Goal: Task Accomplishment & Management: Complete application form

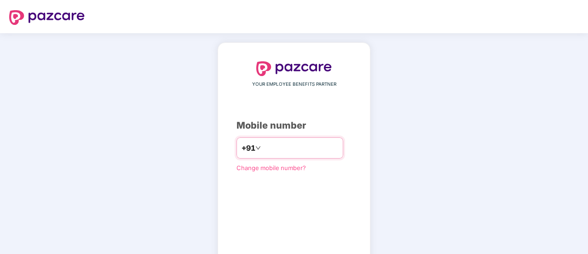
click at [275, 153] on input "number" at bounding box center [300, 147] width 75 height 15
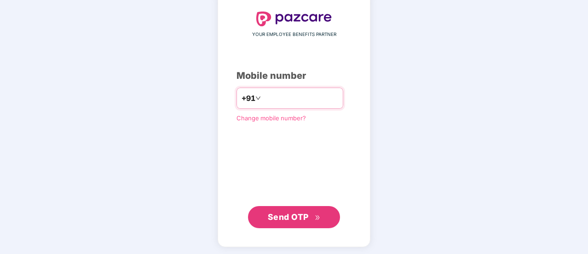
scroll to position [51, 0]
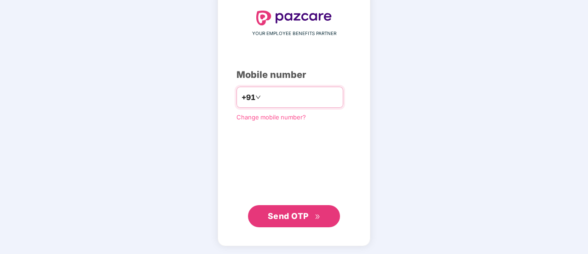
type input "**********"
click at [316, 218] on icon "double-right" at bounding box center [318, 217] width 6 height 6
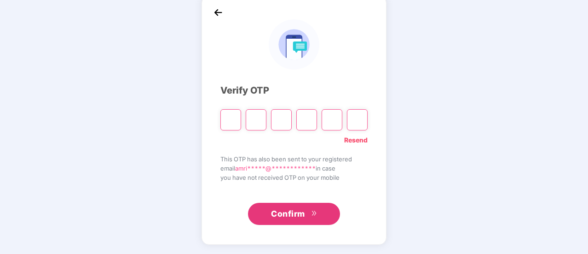
scroll to position [46, 0]
type input "*"
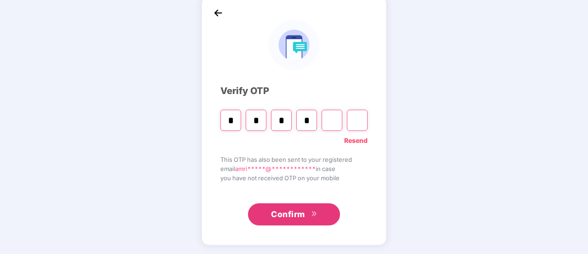
type input "*"
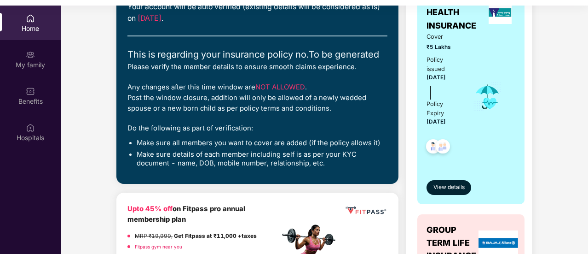
scroll to position [92, 0]
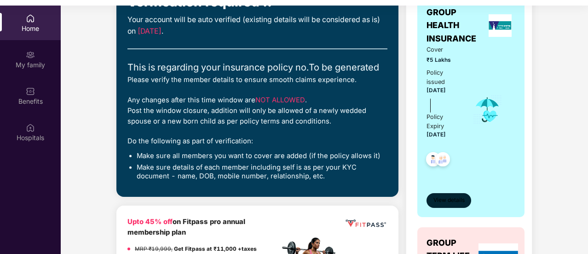
click at [454, 199] on span "View details" at bounding box center [449, 200] width 31 height 9
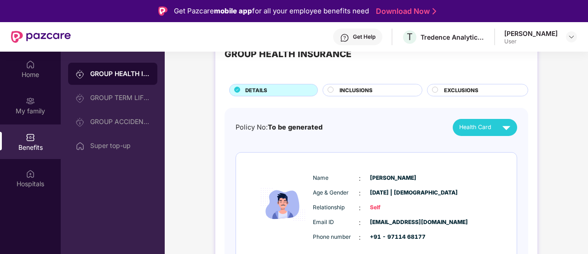
scroll to position [46, 0]
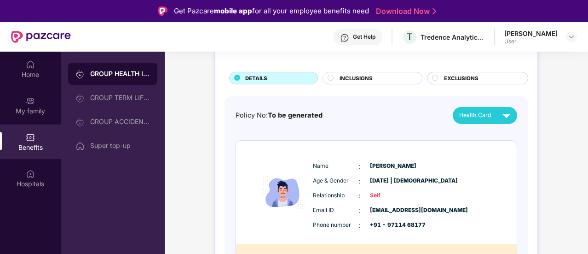
click at [354, 79] on span "INCLUSIONS" at bounding box center [356, 78] width 33 height 8
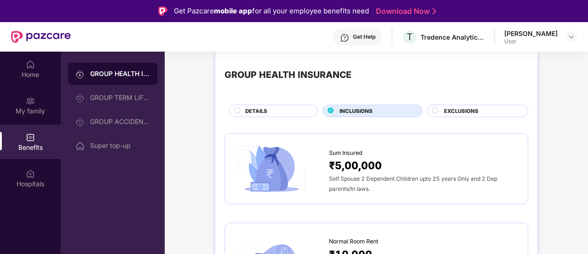
scroll to position [0, 0]
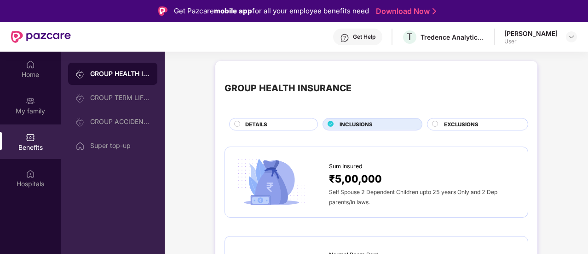
click at [462, 124] on span "EXCLUSIONS" at bounding box center [461, 124] width 35 height 8
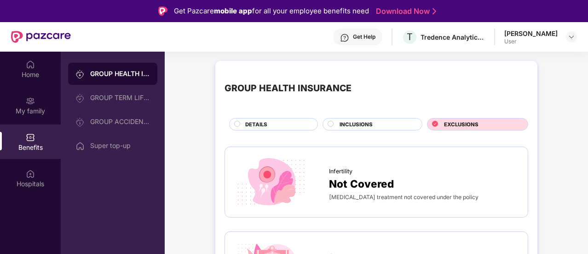
click at [262, 121] on span "DETAILS" at bounding box center [256, 124] width 22 height 8
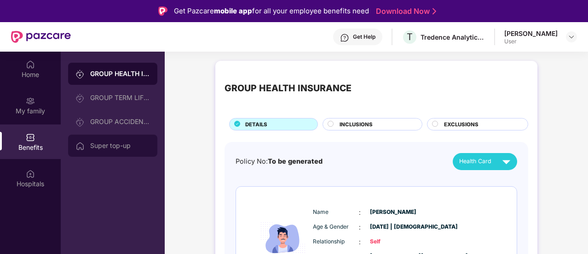
click at [113, 149] on div "Super top-up" at bounding box center [120, 145] width 60 height 7
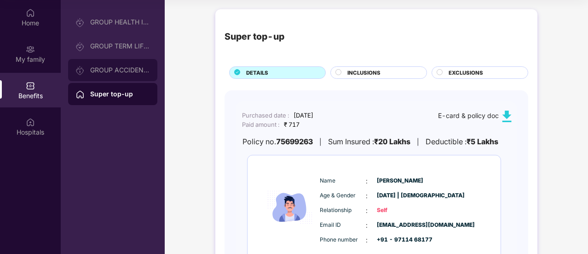
click at [112, 72] on div "GROUP ACCIDENTAL INSURANCE" at bounding box center [120, 69] width 60 height 7
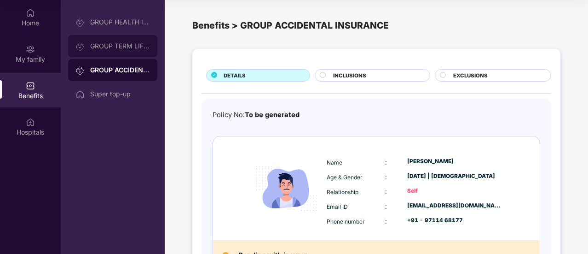
click at [101, 54] on div "GROUP TERM LIFE INSURANCE" at bounding box center [112, 46] width 89 height 22
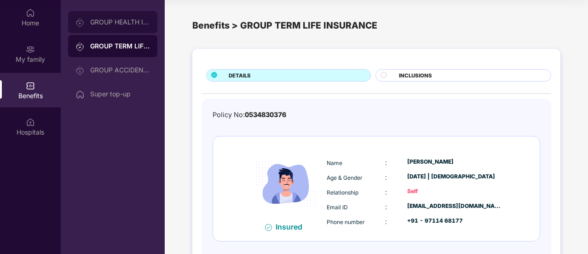
click at [99, 27] on div "GROUP HEALTH INSURANCE" at bounding box center [112, 22] width 89 height 22
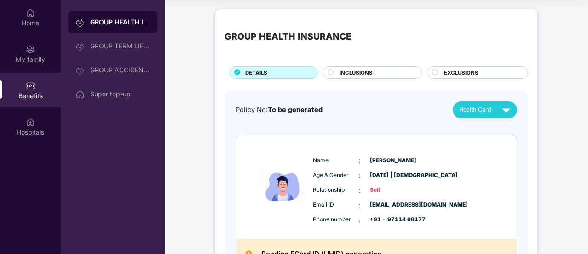
scroll to position [92, 0]
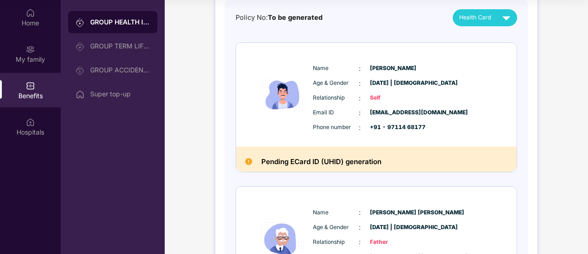
click at [497, 19] on div "Health Card" at bounding box center [486, 18] width 55 height 16
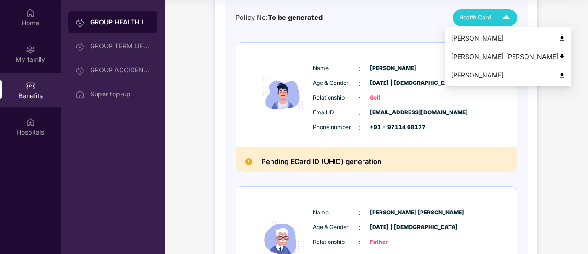
click at [466, 38] on div "[PERSON_NAME]" at bounding box center [508, 38] width 115 height 10
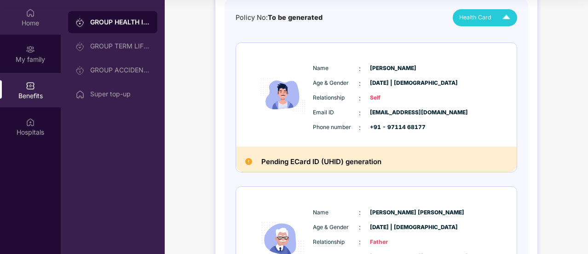
click at [22, 27] on div "Home" at bounding box center [30, 17] width 61 height 35
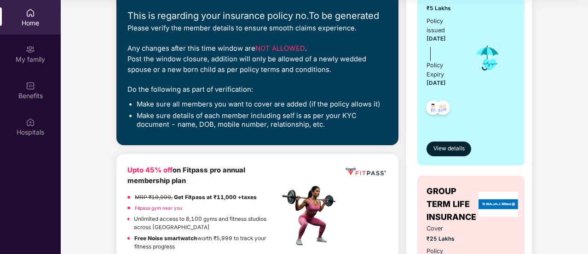
scroll to position [0, 0]
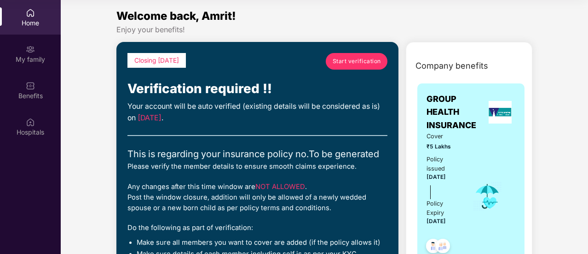
click at [355, 61] on span "Start verification" at bounding box center [357, 61] width 48 height 9
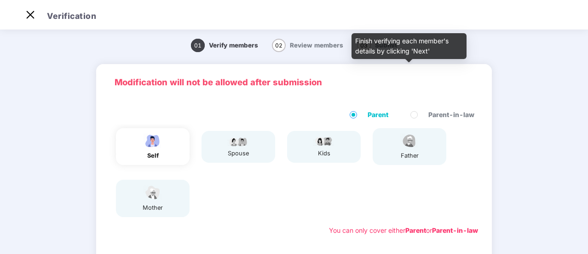
scroll to position [186, 0]
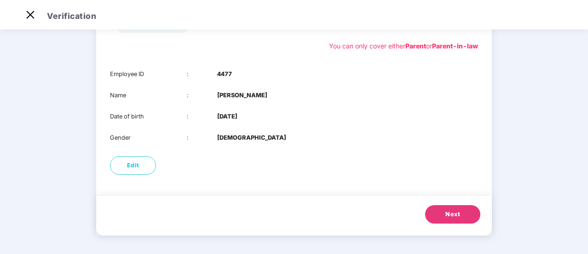
click at [439, 219] on button "Next" at bounding box center [452, 214] width 55 height 18
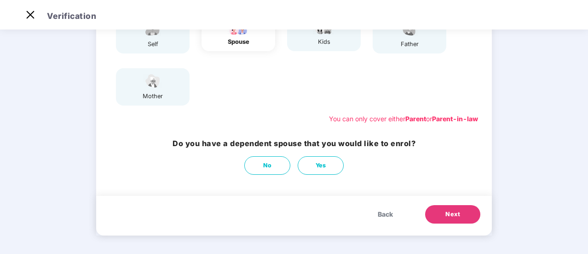
scroll to position [113, 0]
click at [271, 170] on button "No" at bounding box center [267, 165] width 46 height 18
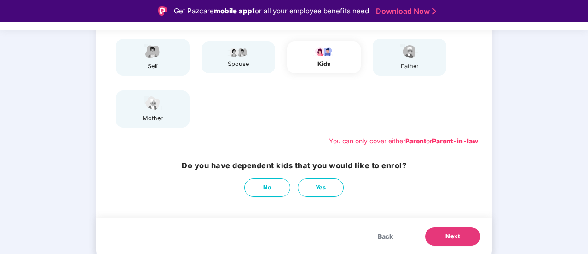
scroll to position [22, 0]
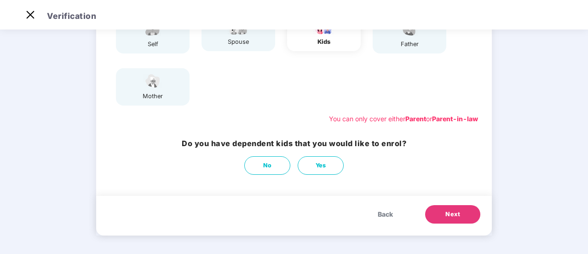
click at [443, 212] on button "Next" at bounding box center [452, 214] width 55 height 18
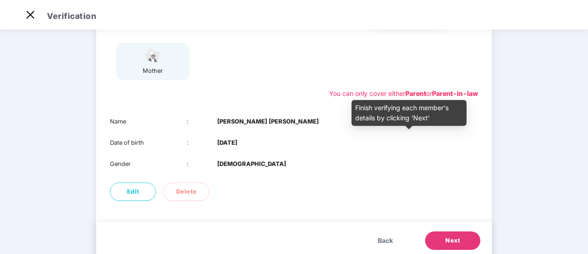
scroll to position [164, 0]
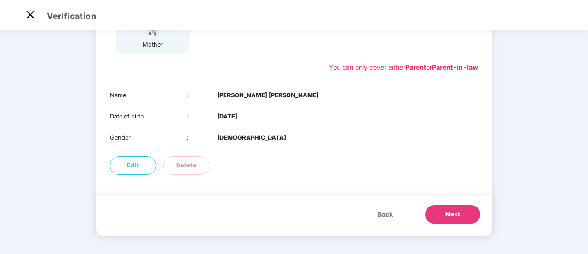
click at [455, 218] on span "Next" at bounding box center [453, 213] width 15 height 9
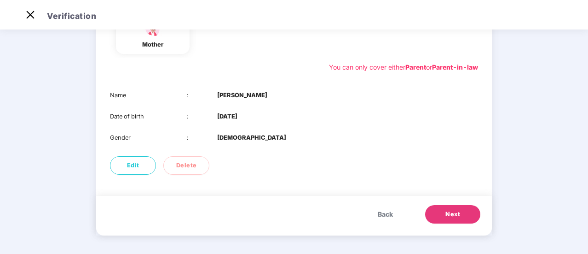
click at [455, 217] on span "Next" at bounding box center [453, 213] width 15 height 9
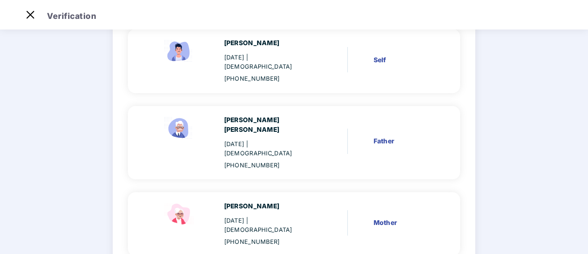
scroll to position [134, 0]
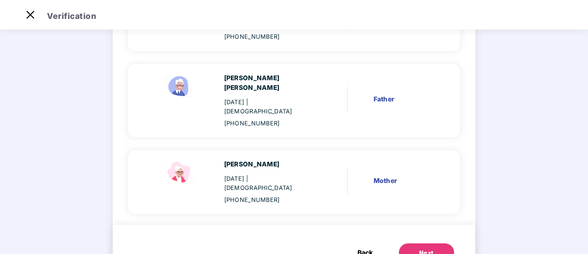
click at [419, 248] on div "Next" at bounding box center [426, 252] width 15 height 9
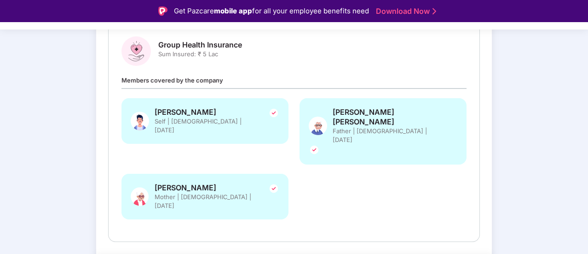
scroll to position [0, 0]
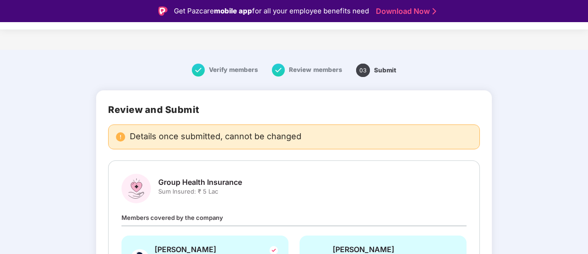
click at [157, 135] on span "Details once submitted, cannot be changed" at bounding box center [216, 136] width 172 height 9
click at [73, 67] on div "Verify members Review members 03 Submit" at bounding box center [294, 69] width 588 height 31
drag, startPoint x: 0, startPoint y: 3, endPoint x: 525, endPoint y: 101, distance: 533.9
click at [525, 101] on div "Verify members Review members 03 Submit Review and Submit Details once submitte…" at bounding box center [294, 253] width 588 height 398
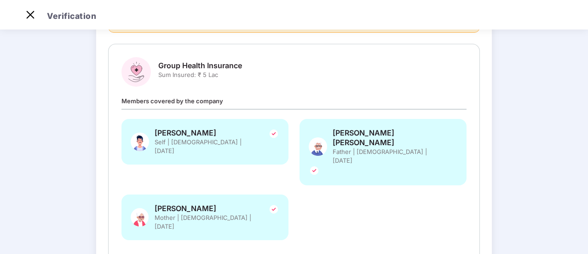
scroll to position [137, 0]
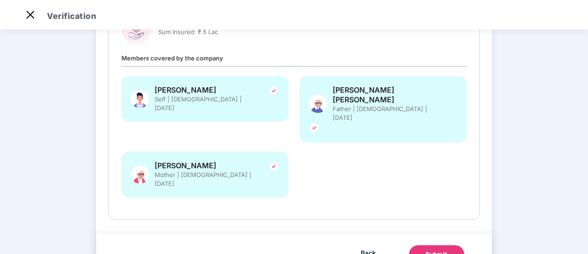
click at [432, 250] on div "Submit" at bounding box center [437, 254] width 22 height 9
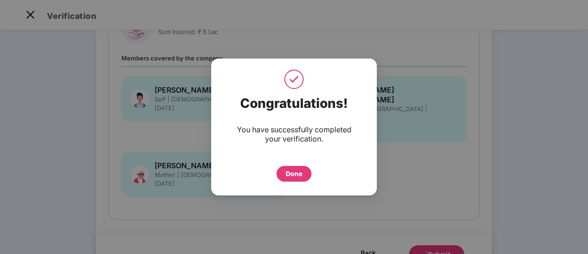
click at [296, 170] on div "Done" at bounding box center [294, 173] width 17 height 10
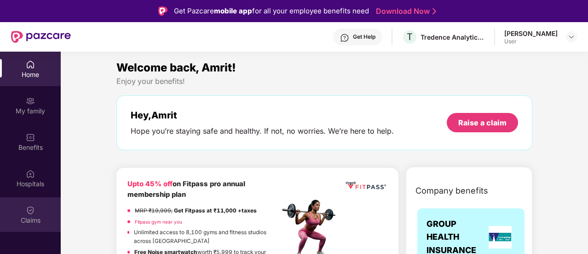
click at [16, 215] on div "Claims" at bounding box center [30, 219] width 61 height 9
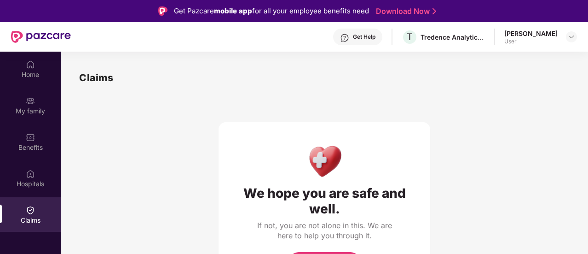
scroll to position [9, 0]
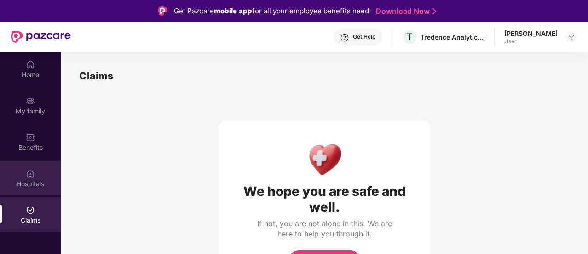
click at [40, 179] on div "Hospitals" at bounding box center [30, 183] width 61 height 9
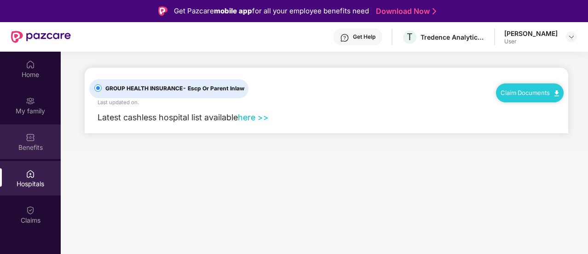
click at [29, 139] on img at bounding box center [30, 137] width 9 height 9
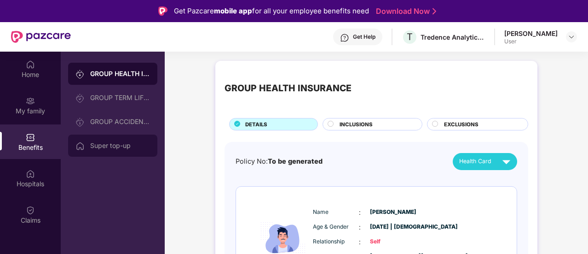
click at [102, 148] on div "Super top-up" at bounding box center [120, 145] width 60 height 7
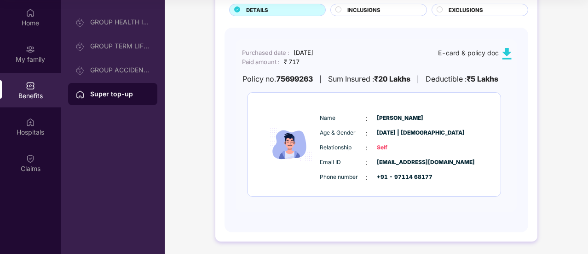
scroll to position [17, 0]
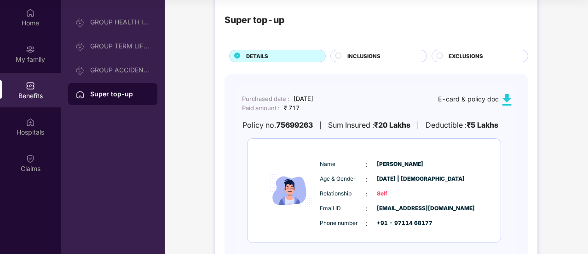
click at [348, 57] on span "INCLUSIONS" at bounding box center [364, 56] width 33 height 8
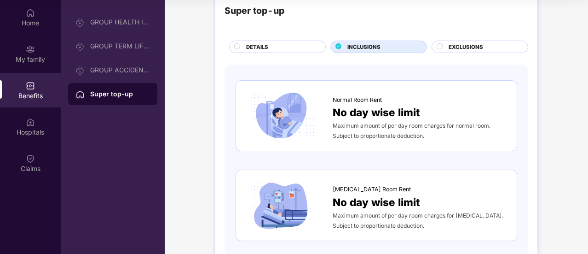
scroll to position [0, 0]
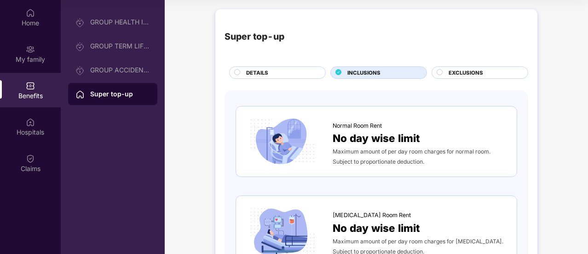
click at [462, 71] on span "EXCLUSIONS" at bounding box center [466, 73] width 35 height 8
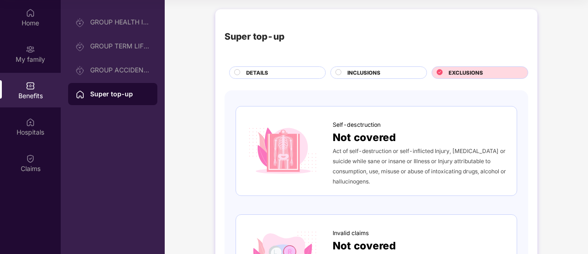
click at [270, 71] on div "DETAILS" at bounding box center [281, 74] width 79 height 10
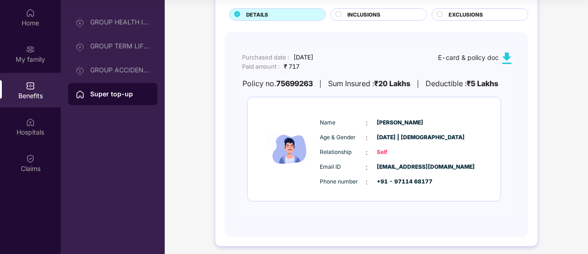
scroll to position [63, 0]
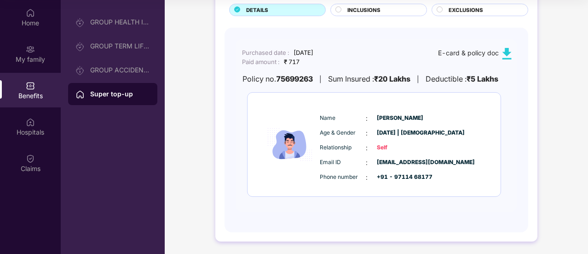
click at [396, 158] on span "[EMAIL_ADDRESS][DOMAIN_NAME]" at bounding box center [400, 162] width 46 height 9
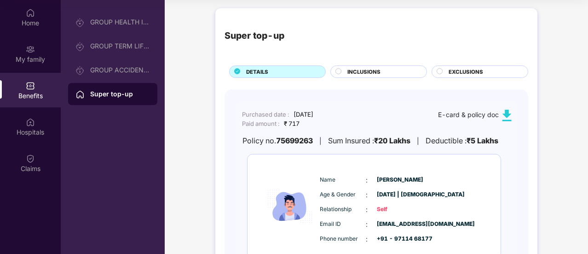
scroll to position [0, 0]
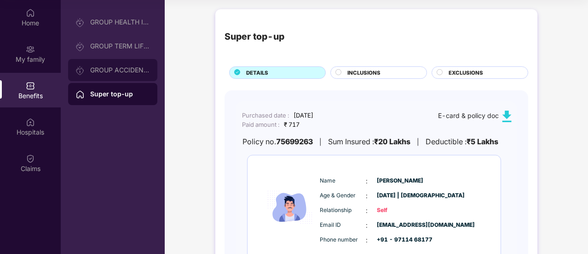
click at [108, 73] on div "GROUP ACCIDENTAL INSURANCE" at bounding box center [120, 69] width 60 height 7
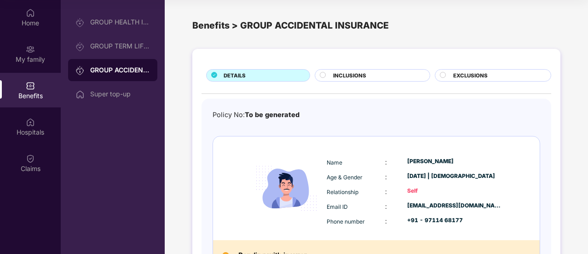
scroll to position [68, 0]
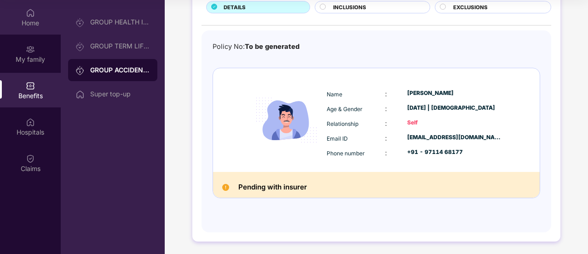
click at [25, 23] on div "Home" at bounding box center [30, 22] width 61 height 9
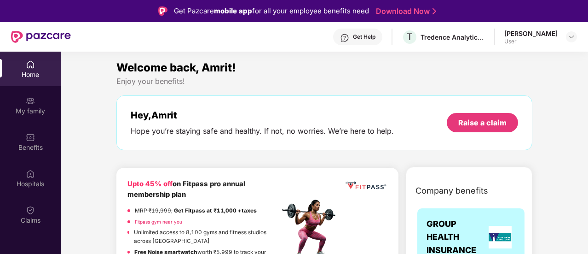
click at [556, 37] on div "[PERSON_NAME]" at bounding box center [531, 33] width 53 height 9
click at [570, 36] on img at bounding box center [571, 36] width 7 height 7
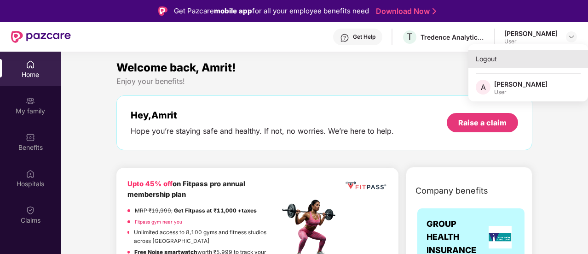
click at [492, 57] on div "Logout" at bounding box center [529, 59] width 120 height 18
